Goal: Information Seeking & Learning: Compare options

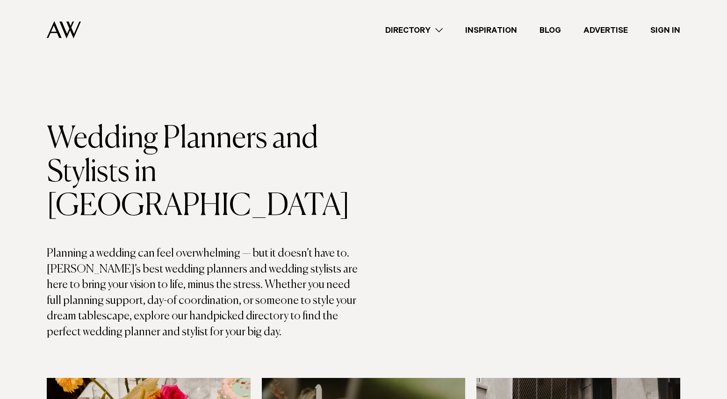
click at [416, 23] on div "Directory Hair & Makeup Flowers Venues Cakes & Sweets" at bounding box center [384, 30] width 592 height 60
click at [412, 30] on link "Directory" at bounding box center [414, 30] width 80 height 13
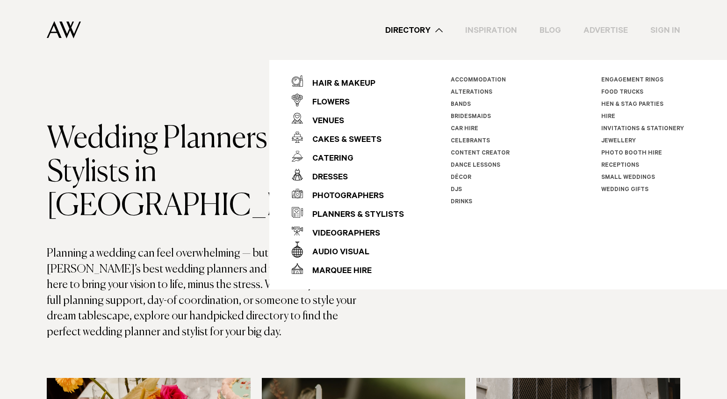
click at [411, 30] on link "Directory" at bounding box center [414, 30] width 80 height 13
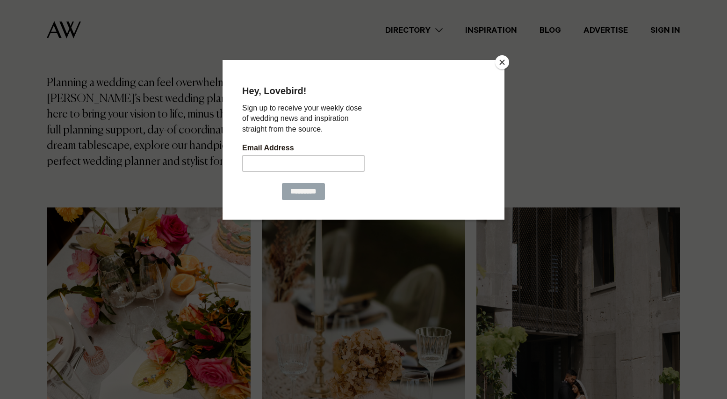
scroll to position [179, 0]
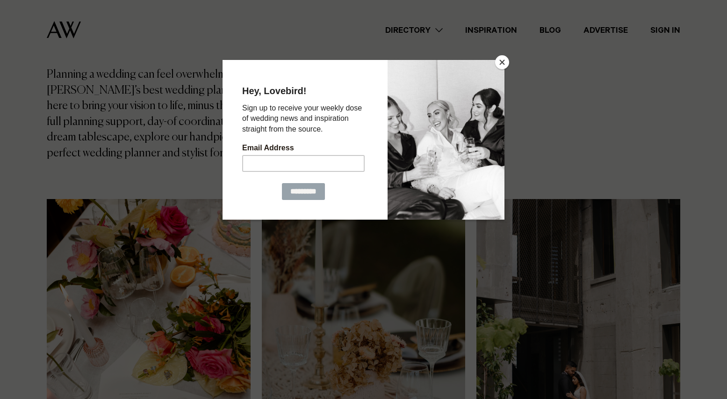
click at [506, 65] on button "Close" at bounding box center [502, 62] width 14 height 14
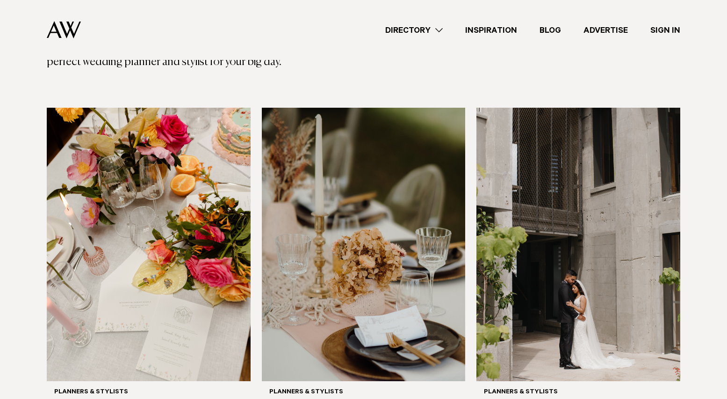
scroll to position [296, 0]
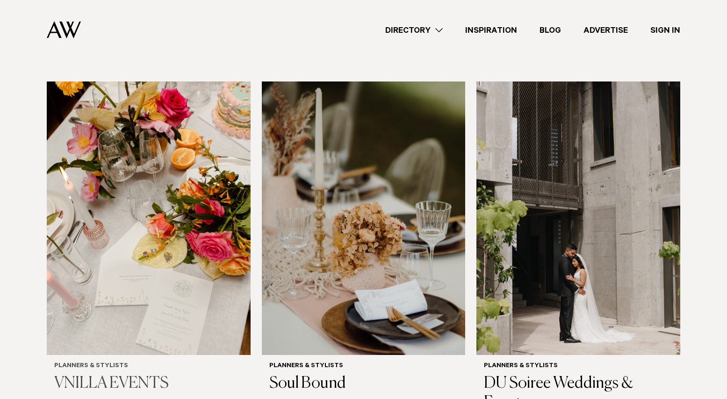
click at [141, 199] on img at bounding box center [149, 217] width 204 height 273
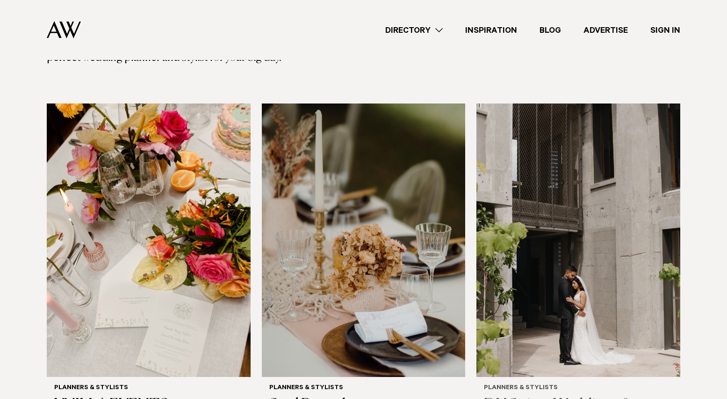
scroll to position [273, 0]
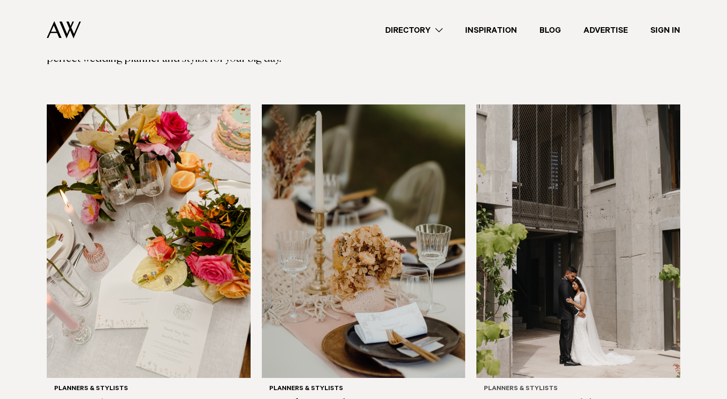
click at [562, 211] on img at bounding box center [579, 240] width 204 height 273
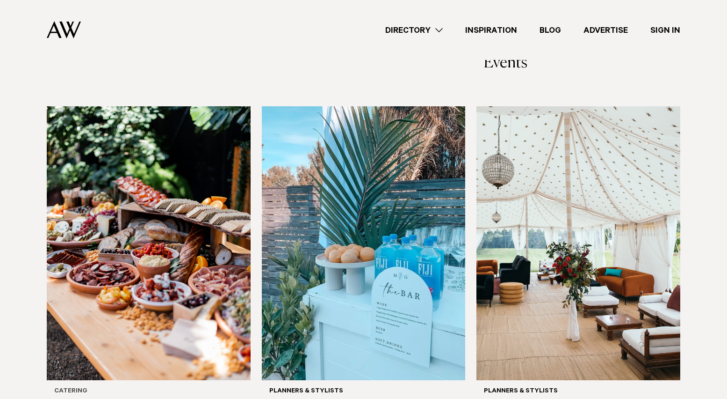
scroll to position [644, 0]
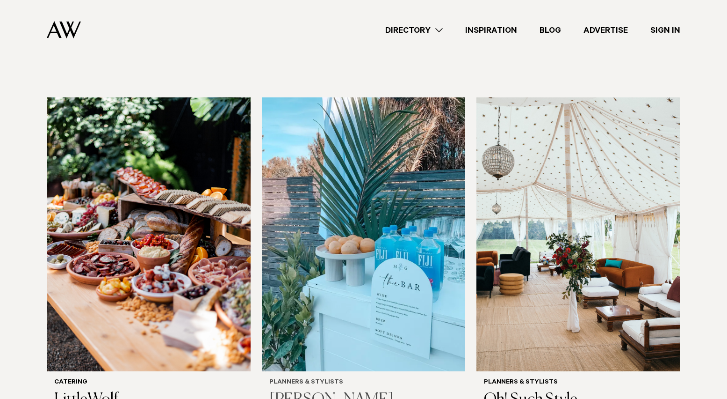
click at [362, 210] on img at bounding box center [364, 233] width 204 height 273
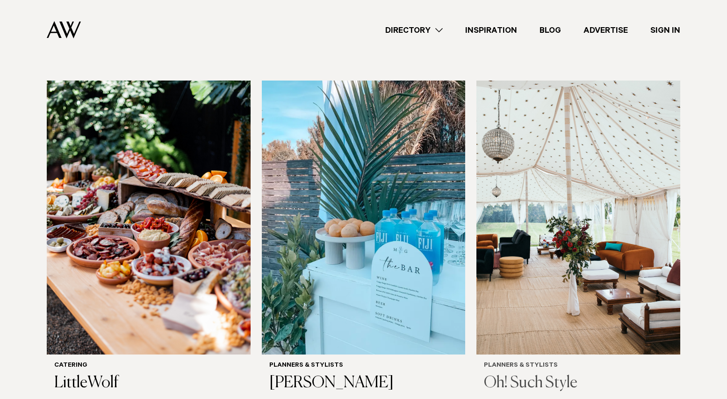
scroll to position [662, 0]
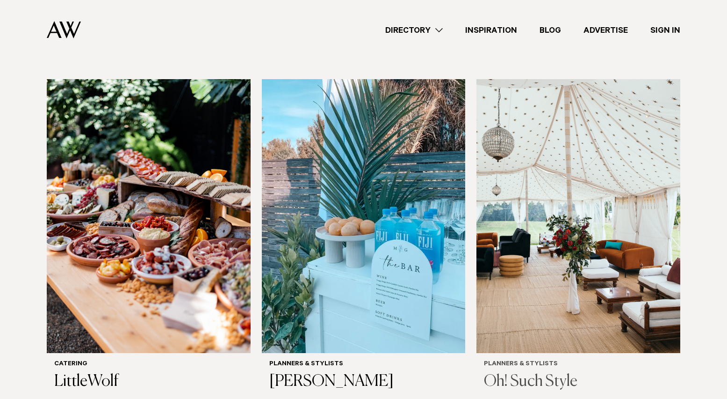
click at [559, 173] on img at bounding box center [579, 215] width 204 height 273
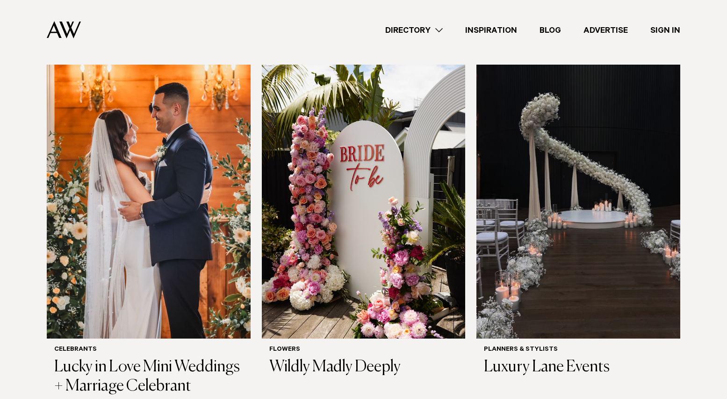
scroll to position [1023, 0]
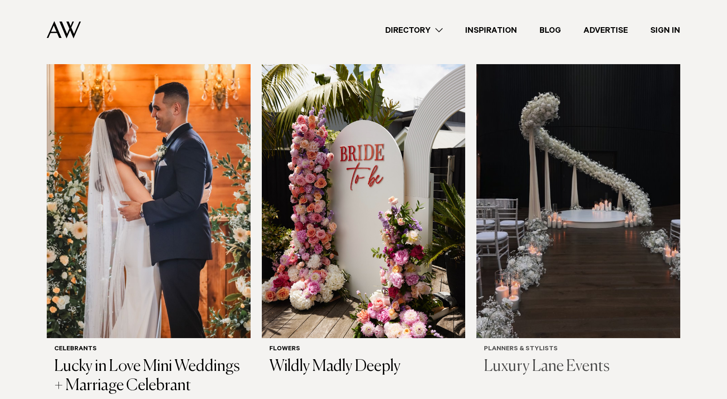
click at [567, 178] on img at bounding box center [579, 200] width 204 height 273
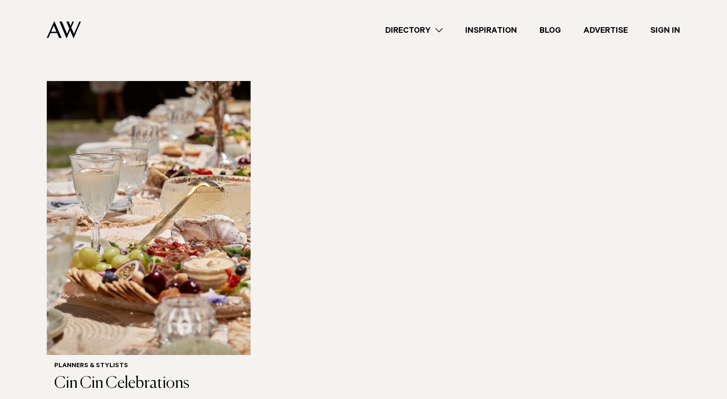
scroll to position [1373, 0]
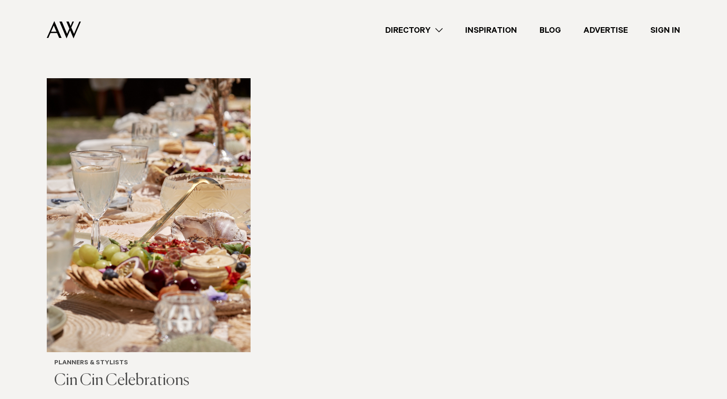
click at [159, 204] on img at bounding box center [149, 214] width 204 height 273
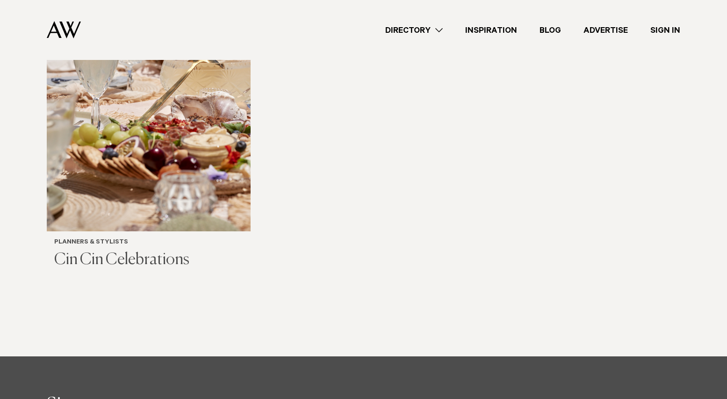
scroll to position [1313, 0]
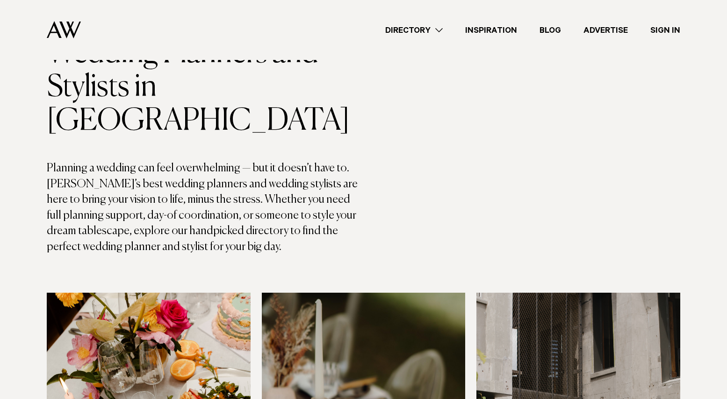
scroll to position [0, 0]
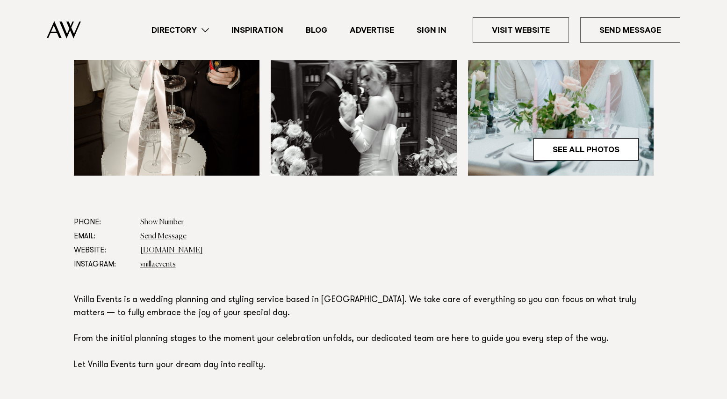
scroll to position [375, 0]
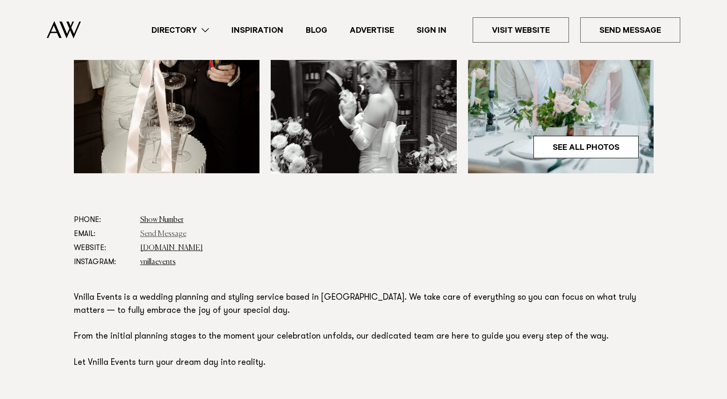
click at [156, 232] on link "Send Message" at bounding box center [163, 233] width 46 height 7
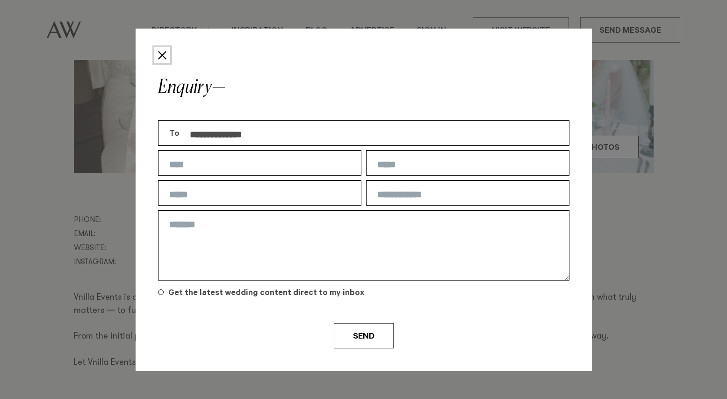
click at [162, 55] on button "Close" at bounding box center [162, 55] width 16 height 16
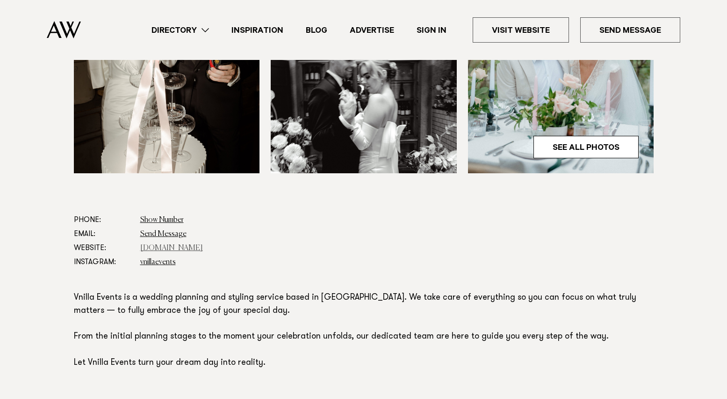
click at [176, 246] on link "www.vnillaevents.com" at bounding box center [171, 247] width 63 height 7
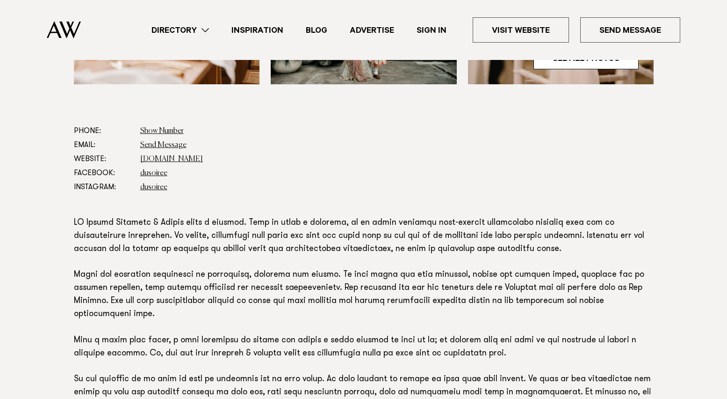
scroll to position [498, 0]
click at [166, 160] on link "www.dusoiree.com" at bounding box center [171, 158] width 63 height 7
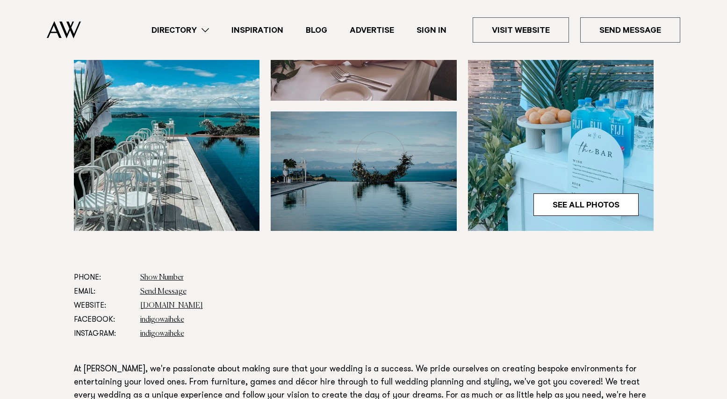
scroll to position [361, 0]
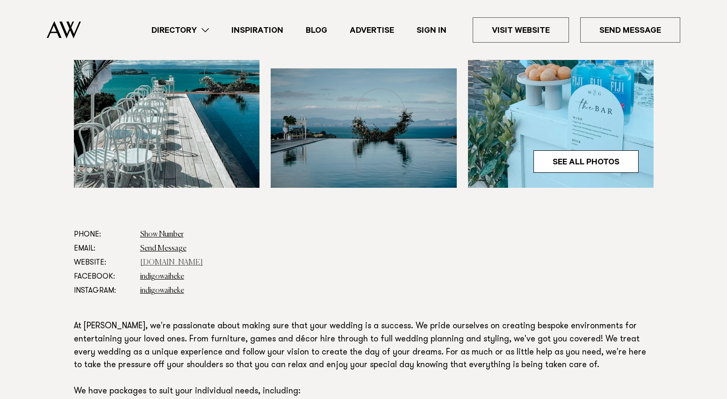
click at [175, 261] on link "[DOMAIN_NAME]" at bounding box center [171, 262] width 63 height 7
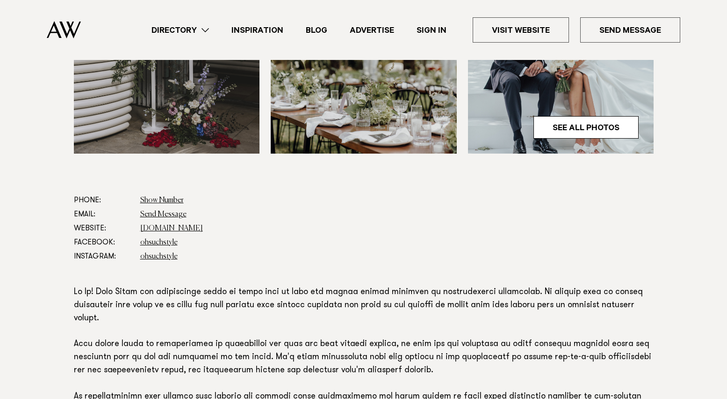
scroll to position [405, 0]
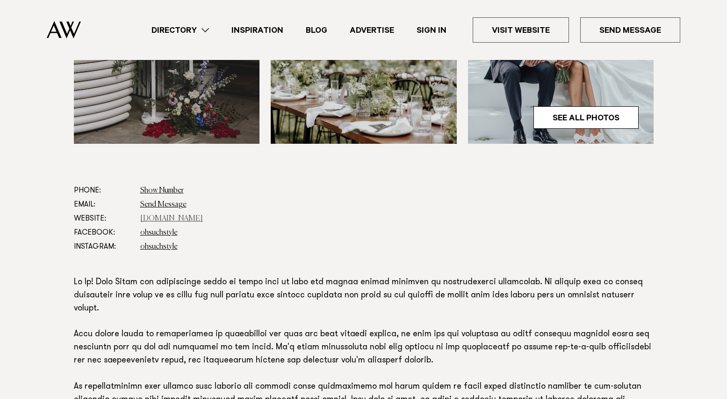
click at [182, 221] on link "[DOMAIN_NAME]" at bounding box center [171, 218] width 63 height 7
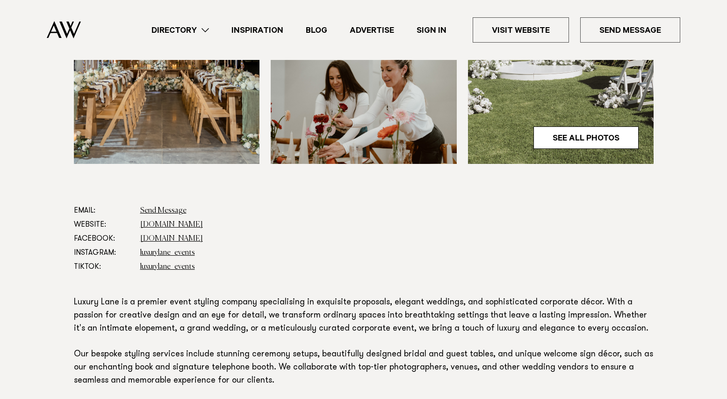
scroll to position [390, 0]
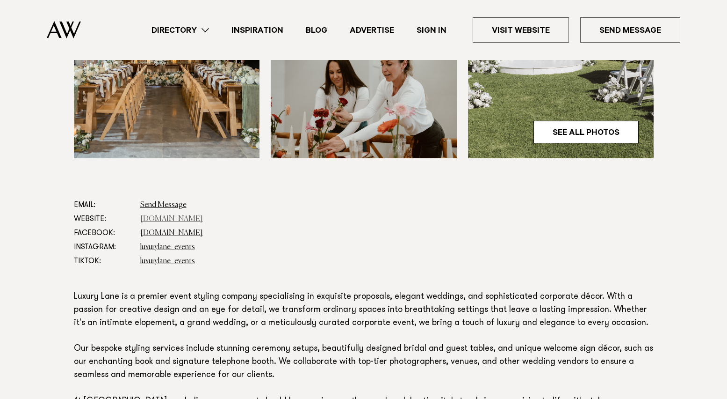
click at [159, 219] on link "[DOMAIN_NAME]" at bounding box center [171, 218] width 63 height 7
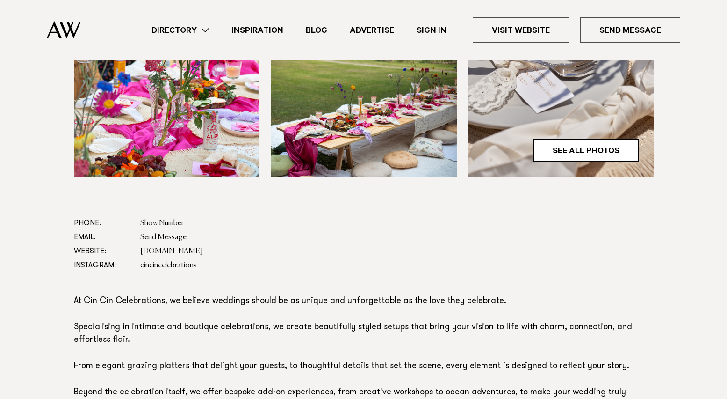
scroll to position [370, 0]
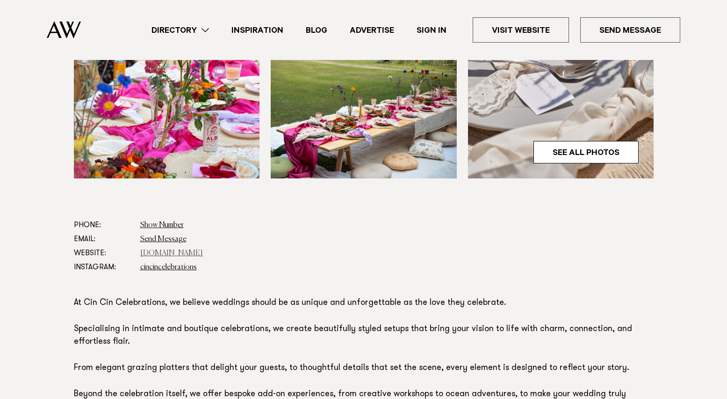
click at [160, 252] on link "cincincelebrations.com" at bounding box center [171, 252] width 63 height 7
